Goal: Task Accomplishment & Management: Use online tool/utility

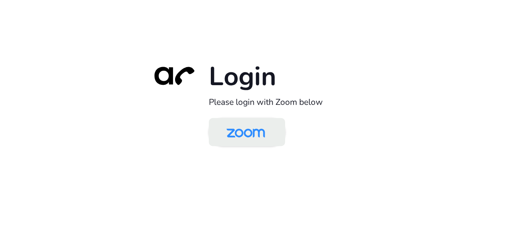
click at [238, 138] on img at bounding box center [245, 133] width 55 height 26
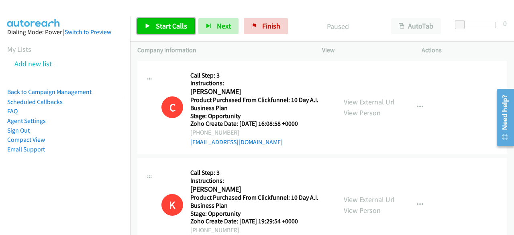
click at [173, 25] on span "Start Calls" at bounding box center [171, 25] width 31 height 9
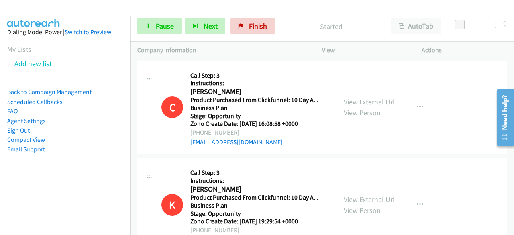
click at [32, 182] on aside "Dialing Mode: Power | Switch to Preview My Lists Add new list Back to Campaign …" at bounding box center [65, 103] width 130 height 174
click at [30, 176] on aside "Dialing Mode: Power | Switch to Preview My Lists Add new list Back to Campaign …" at bounding box center [65, 103] width 130 height 174
click at [30, 171] on aside "Dialing Mode: Power | Switch to Preview My Lists Add new list Back to Campaign …" at bounding box center [65, 103] width 130 height 174
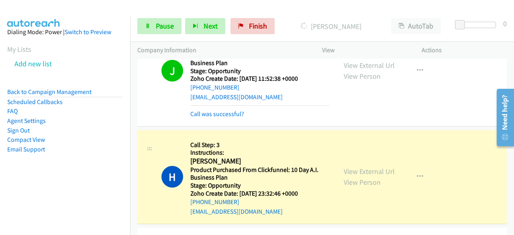
scroll to position [321, 0]
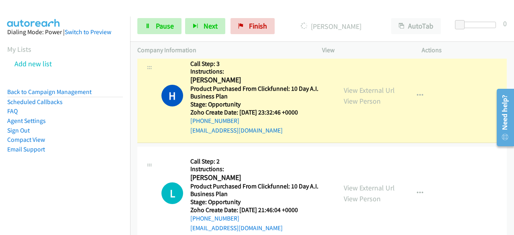
click at [19, 175] on aside "Dialing Mode: Power | Switch to Preview My Lists Add new list Back to Campaign …" at bounding box center [65, 103] width 130 height 174
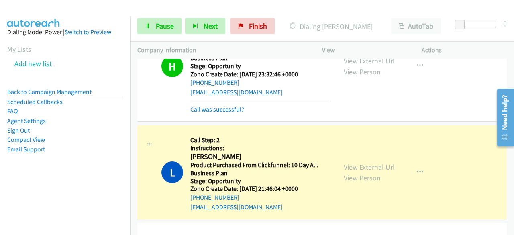
scroll to position [401, 0]
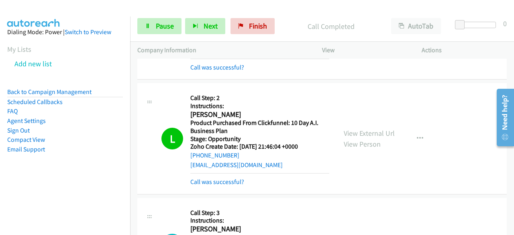
click at [14, 176] on aside "Dialing Mode: Power | Switch to Preview My Lists Add new list Back to Campaign …" at bounding box center [65, 103] width 130 height 174
click at [28, 170] on aside "Dialing Mode: Power | Switch to Preview My Lists Add new list Back to Campaign …" at bounding box center [65, 103] width 130 height 174
click at [31, 178] on aside "Dialing Mode: Power | Switch to Preview My Lists Add new list Back to Campaign …" at bounding box center [65, 103] width 130 height 174
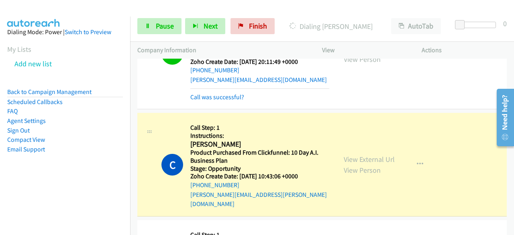
scroll to position [2208, 0]
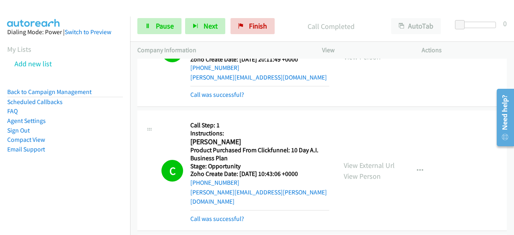
drag, startPoint x: 24, startPoint y: 185, endPoint x: 73, endPoint y: 176, distance: 50.3
click at [24, 185] on aside "Dialing Mode: Power | Switch to Preview My Lists Add new list Back to Campaign …" at bounding box center [65, 103] width 130 height 174
click at [22, 182] on aside "Dialing Mode: Power | Switch to Preview My Lists Add new list Back to Campaign …" at bounding box center [65, 103] width 130 height 174
drag, startPoint x: 230, startPoint y: 186, endPoint x: 226, endPoint y: 202, distance: 16.8
click at [226, 215] on link "Call was successful?" at bounding box center [217, 219] width 54 height 8
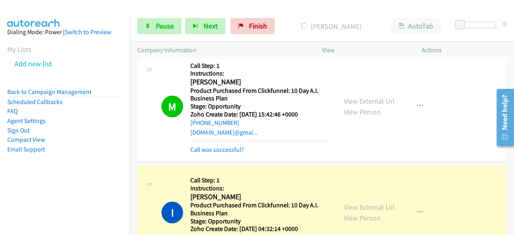
scroll to position [3091, 0]
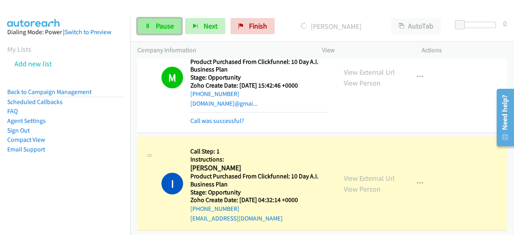
click at [168, 25] on span "Pause" at bounding box center [165, 25] width 18 height 9
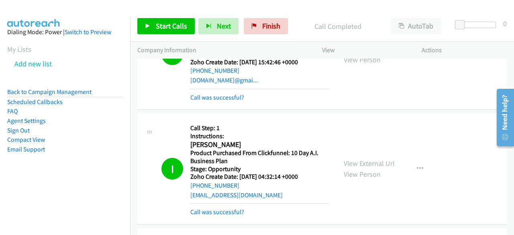
scroll to position [3131, 0]
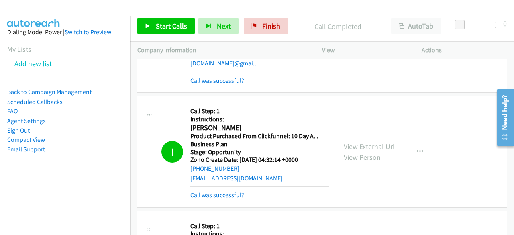
click at [228, 191] on link "Call was successful?" at bounding box center [217, 195] width 54 height 8
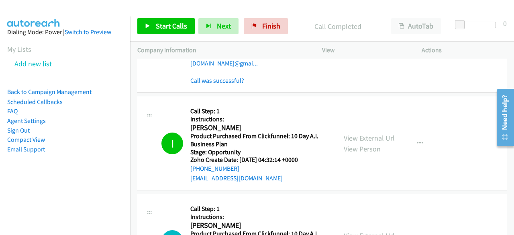
click at [11, 182] on aside "Dialing Mode: Power | Switch to Preview My Lists Add new list Back to Campaign …" at bounding box center [65, 103] width 130 height 174
